Goal: Contribute content

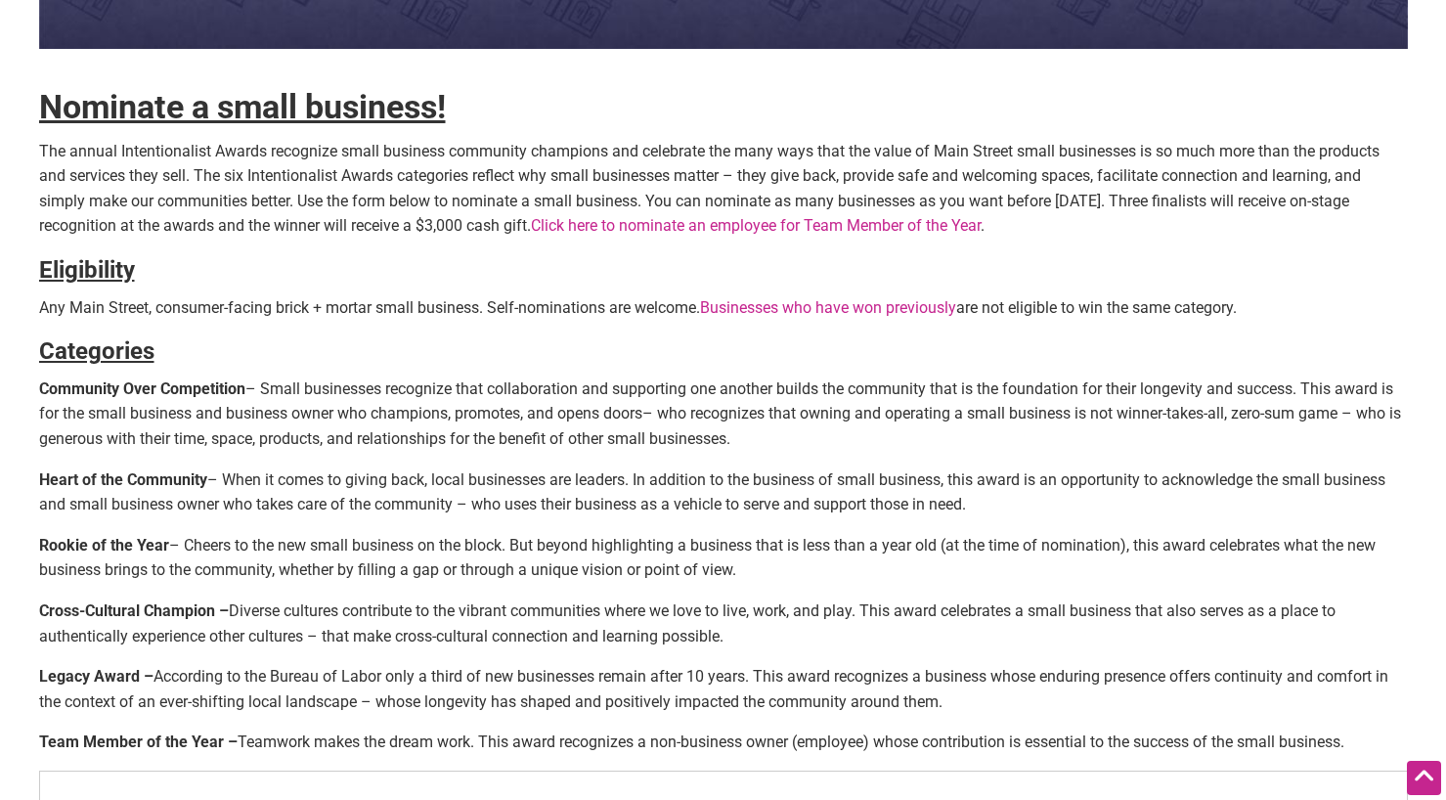
scroll to position [530, 0]
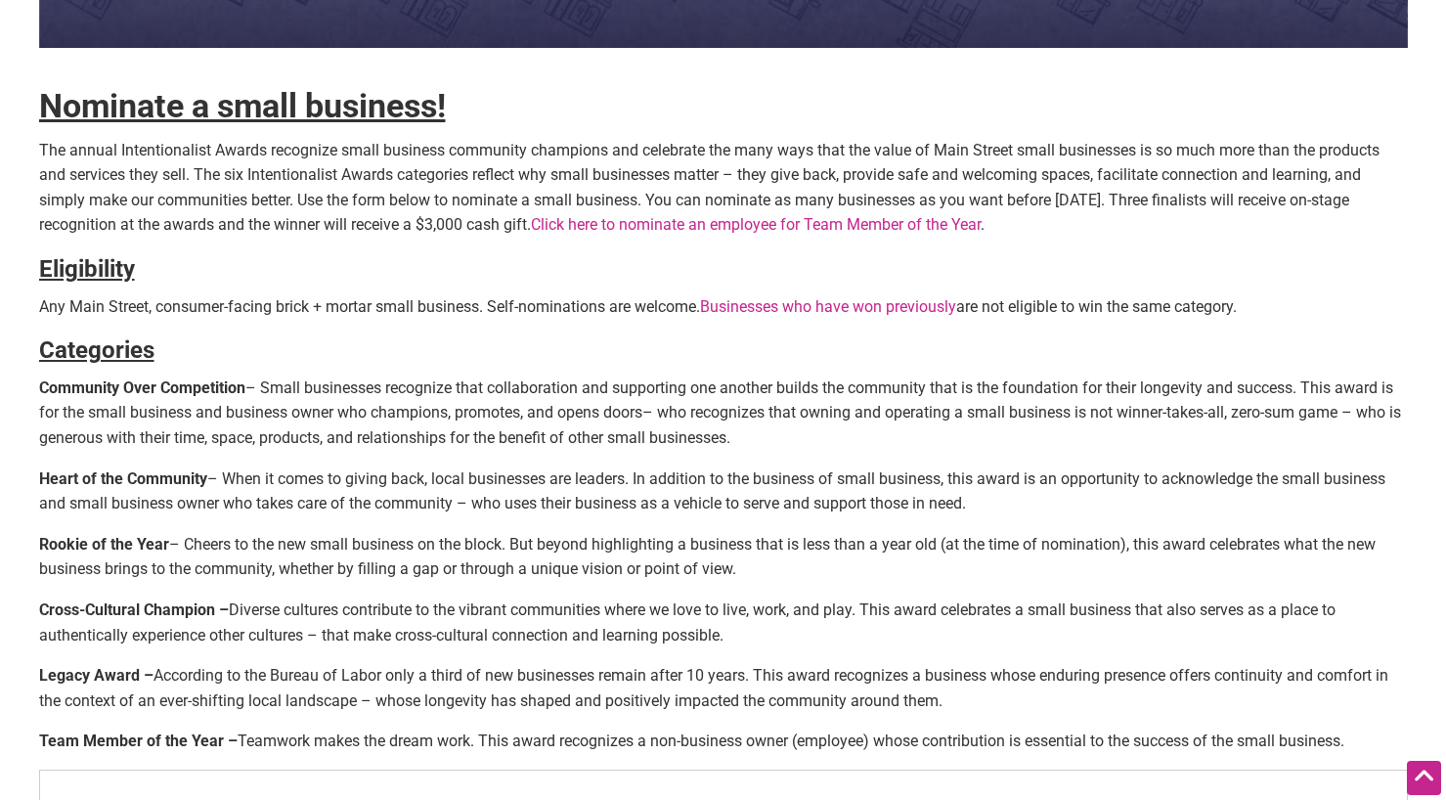
click at [639, 224] on link "Click here to nominate an employee for Team Member of the Year" at bounding box center [756, 224] width 450 height 19
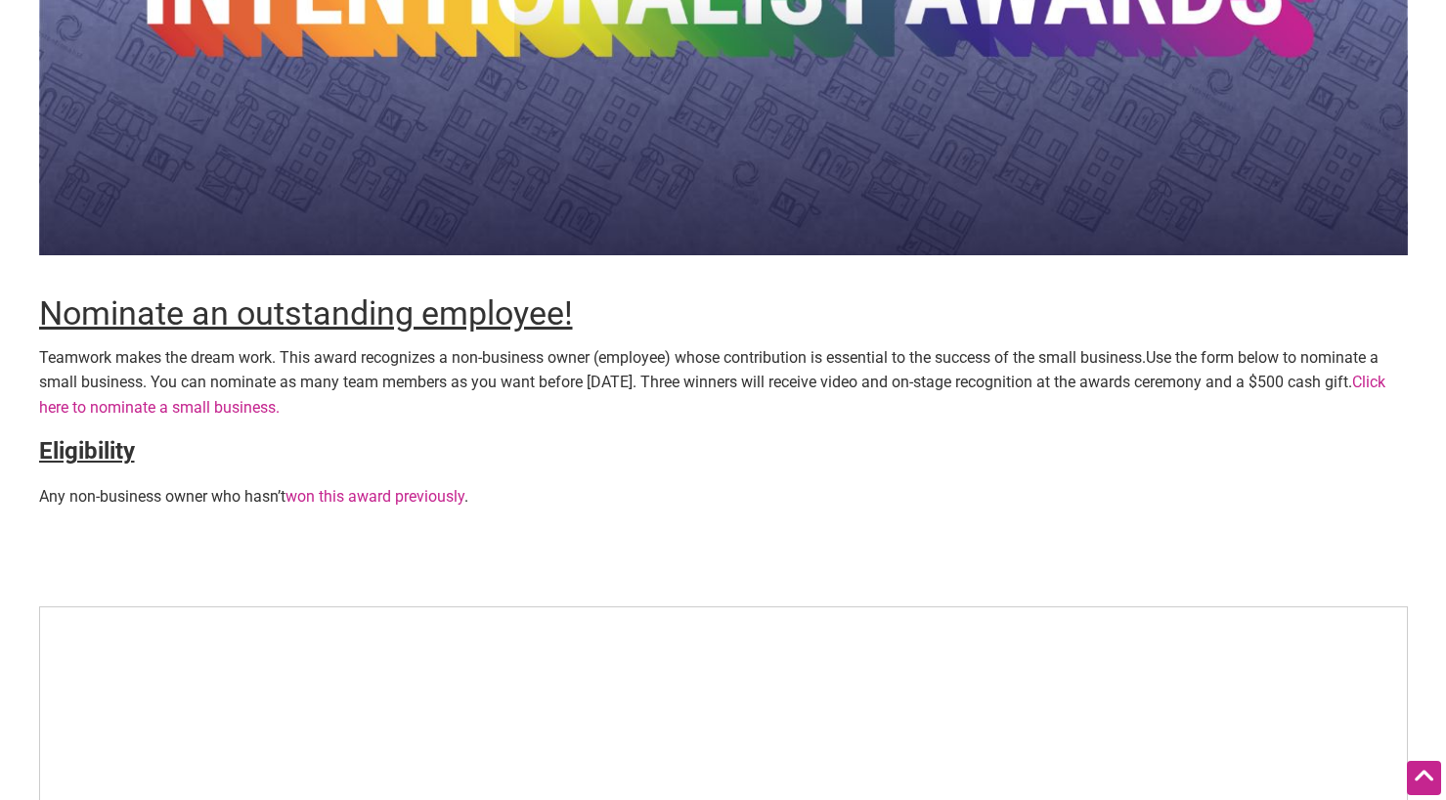
scroll to position [228, 0]
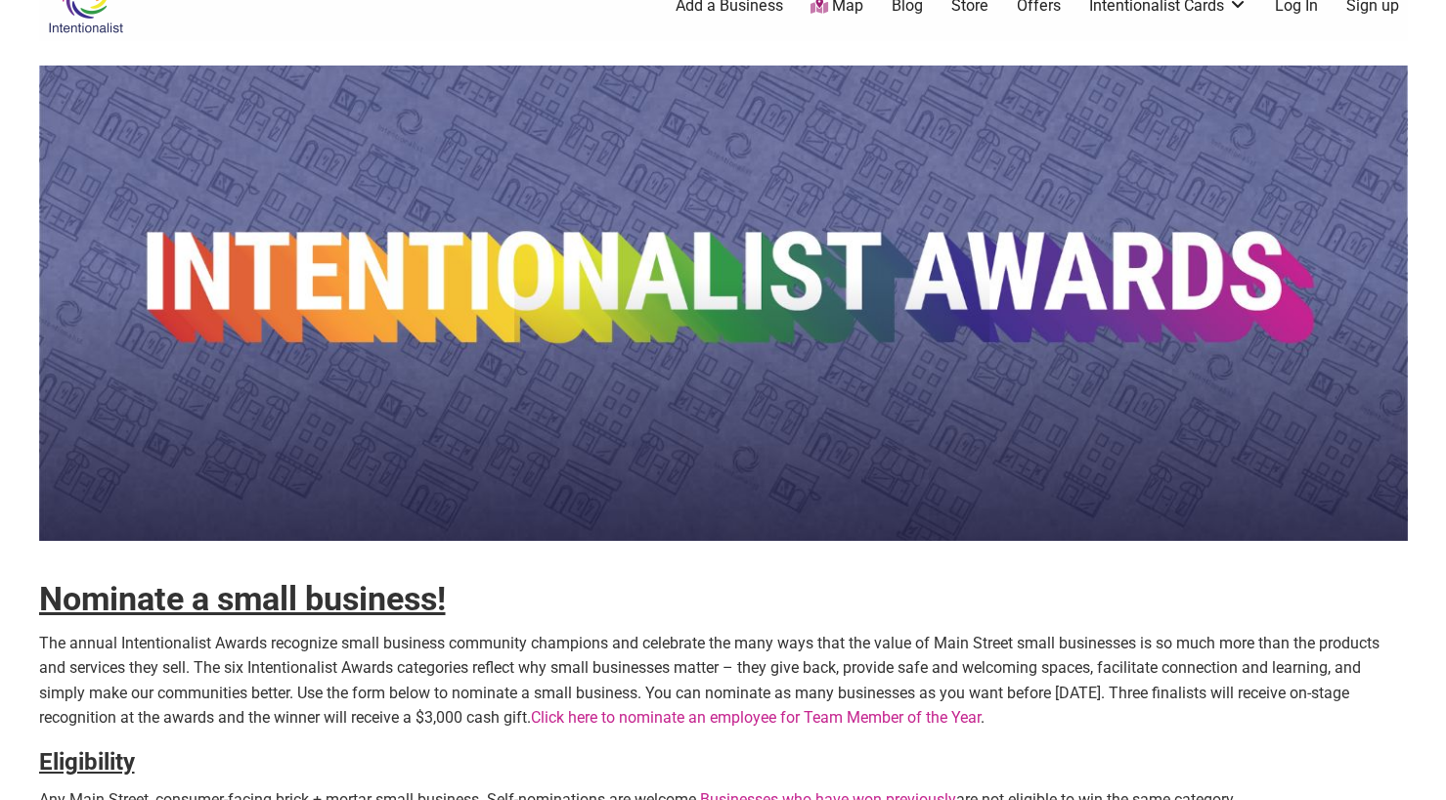
scroll to position [36, 0]
click at [262, 597] on strong "Nominate a small business!" at bounding box center [242, 599] width 407 height 39
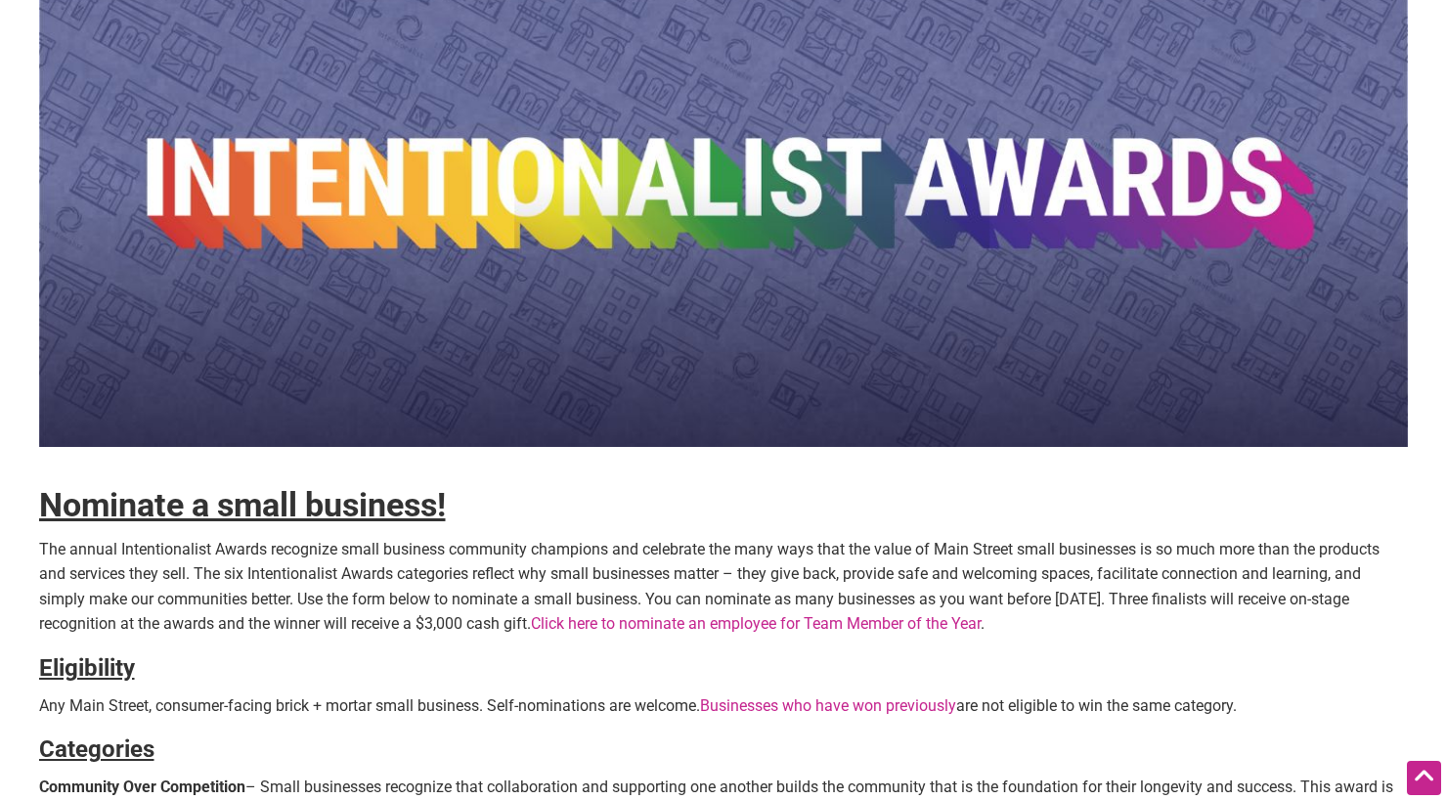
scroll to position [125, 0]
